Goal: Find specific page/section: Find specific page/section

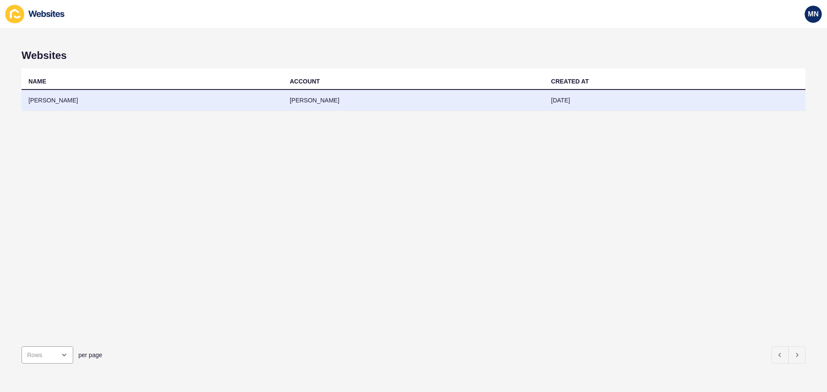
click at [61, 98] on td "[PERSON_NAME]" at bounding box center [152, 100] width 261 height 21
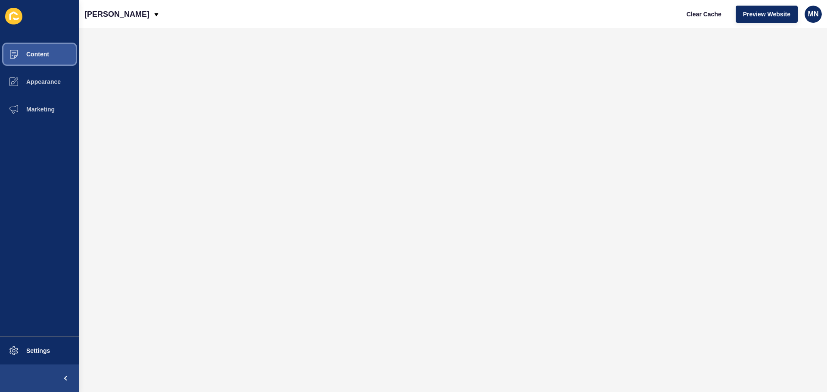
click at [50, 51] on button "Content" at bounding box center [39, 54] width 79 height 28
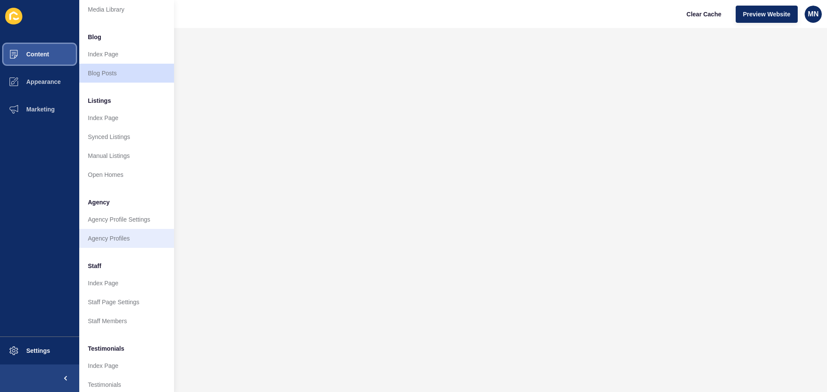
scroll to position [86, 0]
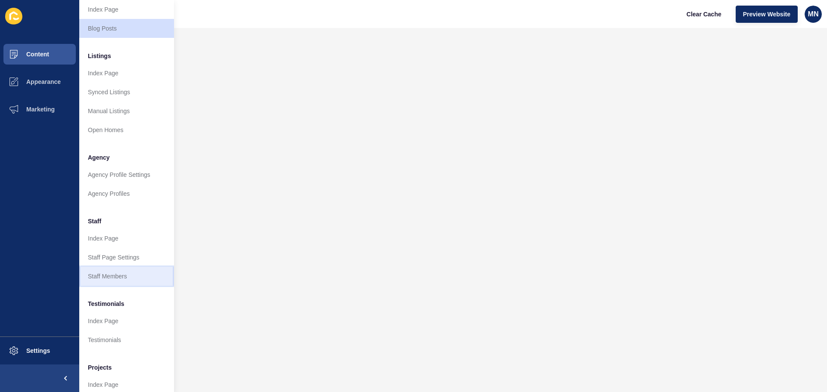
click at [122, 280] on link "Staff Members" at bounding box center [126, 276] width 95 height 19
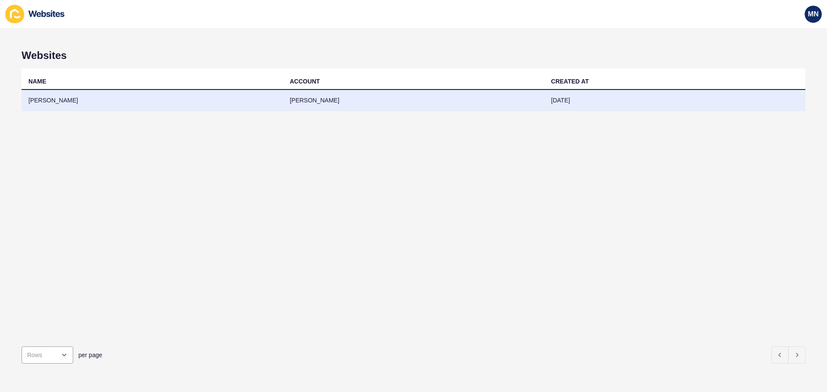
click at [70, 106] on td "[PERSON_NAME]" at bounding box center [152, 100] width 261 height 21
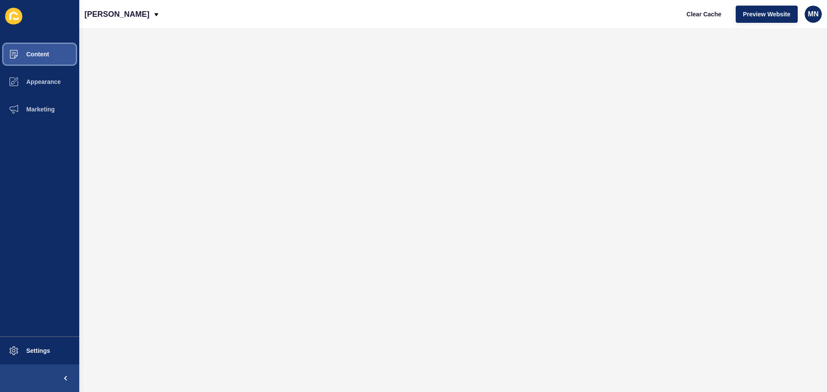
click at [59, 55] on button "Content" at bounding box center [39, 54] width 79 height 28
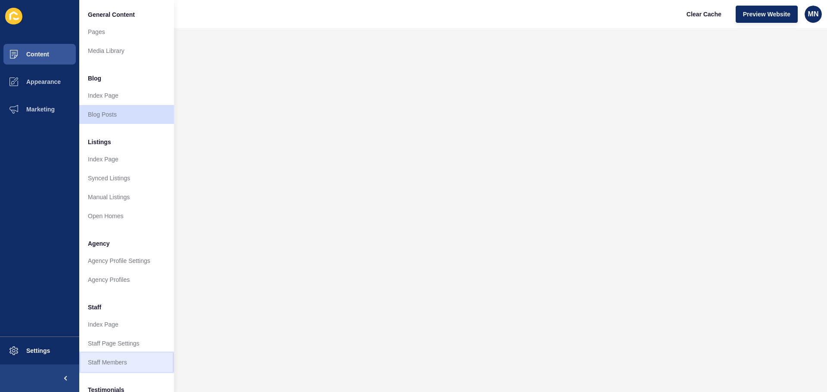
click at [108, 362] on link "Staff Members" at bounding box center [126, 362] width 95 height 19
